Goal: Transaction & Acquisition: Purchase product/service

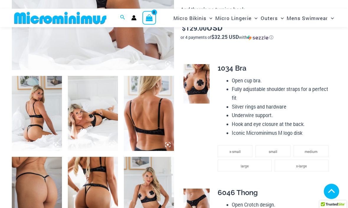
scroll to position [209, 0]
click at [41, 109] on img at bounding box center [37, 113] width 50 height 75
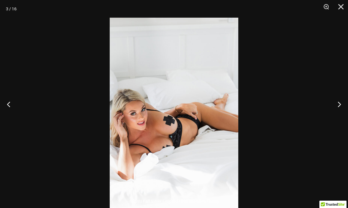
click at [338, 116] on button "Next" at bounding box center [337, 104] width 22 height 29
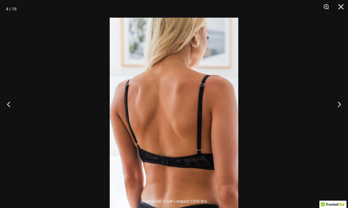
click at [340, 111] on button "Next" at bounding box center [337, 104] width 22 height 29
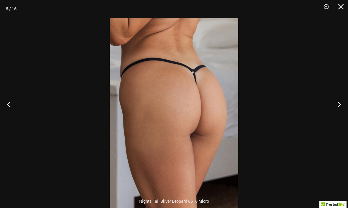
click at [335, 112] on button "Next" at bounding box center [337, 104] width 22 height 29
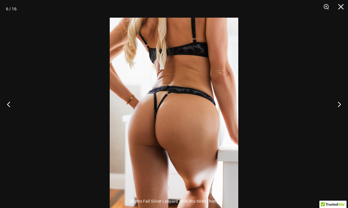
click at [333, 113] on button "Next" at bounding box center [337, 104] width 22 height 29
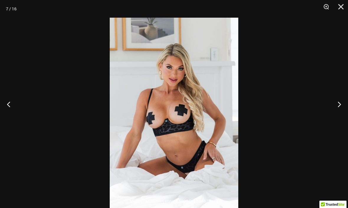
click at [334, 112] on button "Next" at bounding box center [337, 104] width 22 height 29
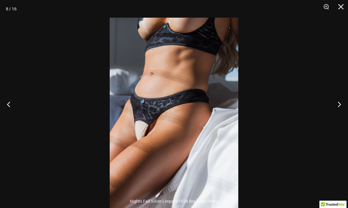
click at [335, 117] on button "Next" at bounding box center [337, 104] width 22 height 29
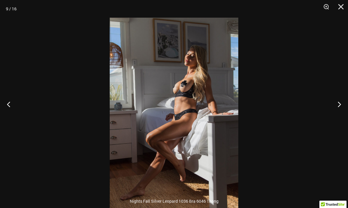
click at [335, 117] on button "Next" at bounding box center [337, 104] width 22 height 29
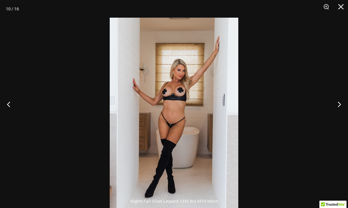
click at [337, 114] on button "Next" at bounding box center [337, 104] width 22 height 29
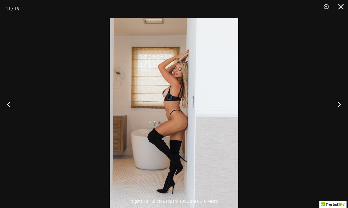
click at [337, 115] on button "Next" at bounding box center [337, 104] width 22 height 29
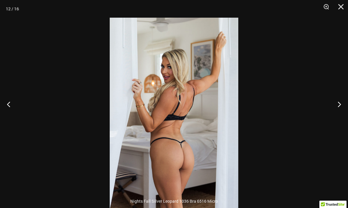
click at [333, 113] on button "Next" at bounding box center [337, 104] width 22 height 29
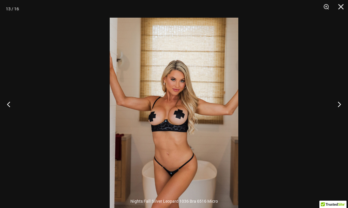
click at [334, 116] on button "Next" at bounding box center [337, 104] width 22 height 29
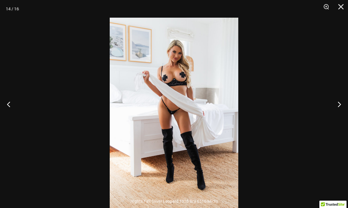
click at [337, 115] on button "Next" at bounding box center [337, 104] width 22 height 29
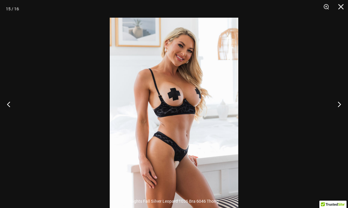
click at [335, 113] on button "Next" at bounding box center [337, 104] width 22 height 29
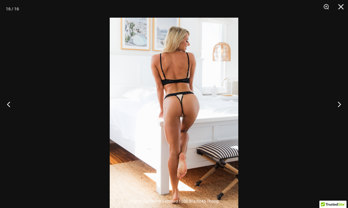
click at [335, 111] on button "Next" at bounding box center [337, 104] width 22 height 29
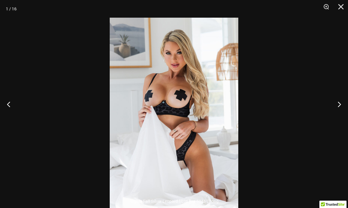
click at [335, 111] on button "Next" at bounding box center [337, 104] width 22 height 29
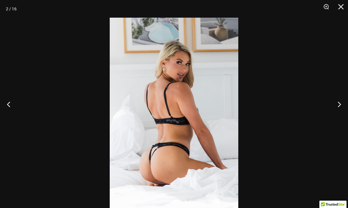
click at [335, 111] on button "Next" at bounding box center [337, 104] width 22 height 29
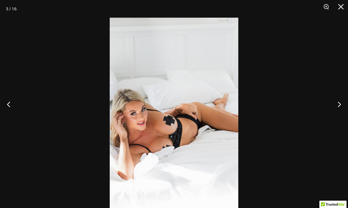
click at [337, 111] on button "Next" at bounding box center [337, 104] width 22 height 29
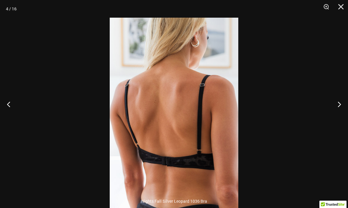
click at [336, 111] on button "Next" at bounding box center [337, 104] width 22 height 29
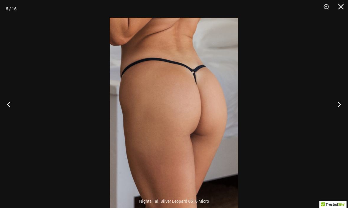
click at [339, 6] on button "Close" at bounding box center [338, 9] width 15 height 18
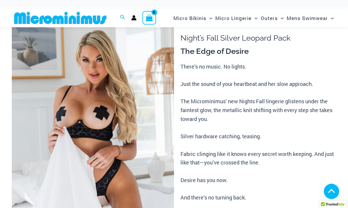
scroll to position [0, 0]
